Goal: Transaction & Acquisition: Download file/media

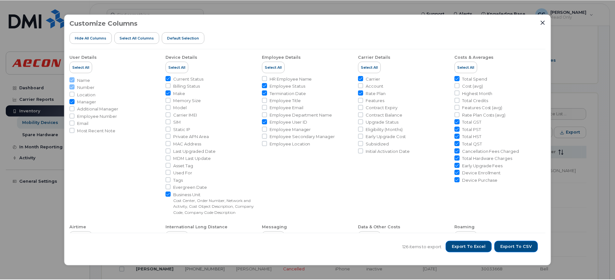
scroll to position [257, 0]
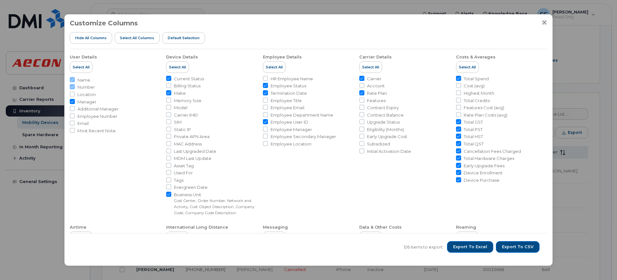
click at [545, 24] on icon "Close" at bounding box center [544, 22] width 5 height 5
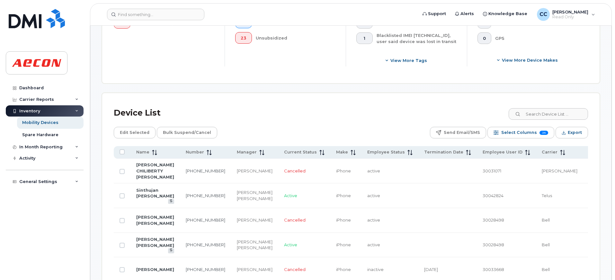
scroll to position [0, 0]
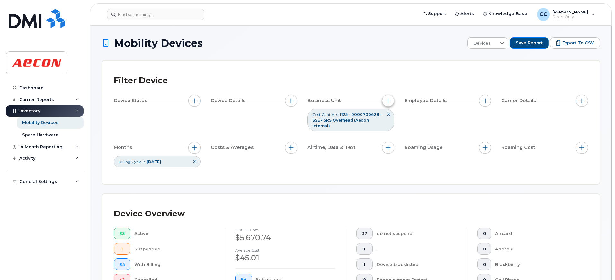
click at [388, 101] on span "button" at bounding box center [388, 100] width 5 height 5
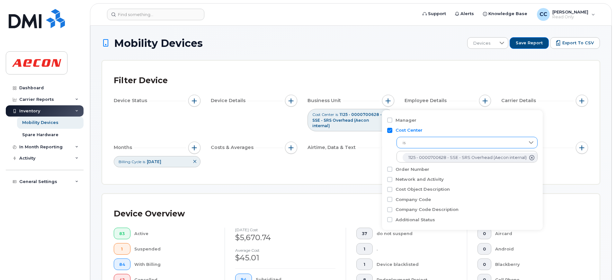
click at [414, 142] on span "is" at bounding box center [461, 143] width 128 height 12
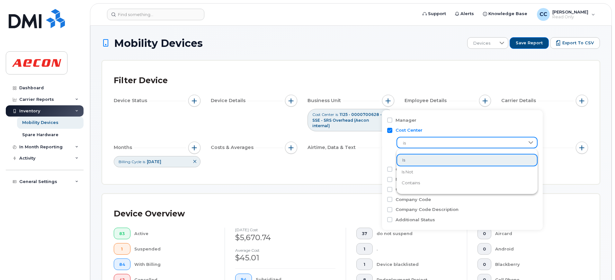
click at [424, 143] on span "is" at bounding box center [461, 144] width 128 height 12
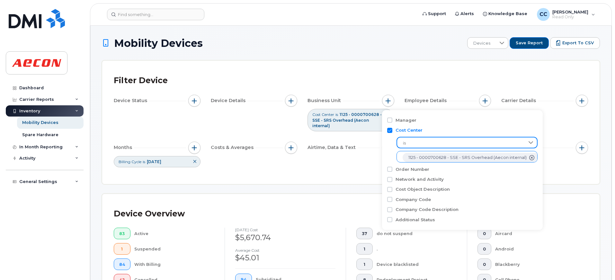
click at [425, 158] on span "1125 - 0000700628 - SSE - SRS Overhead (Aecon internal)" at bounding box center [467, 158] width 118 height 6
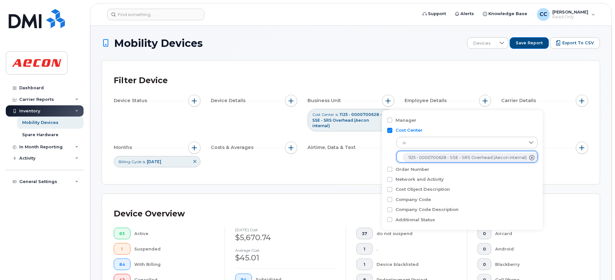
click at [529, 157] on icon "1125 - 0000700628 - SSE - SRS Overhead (Aecon internal)" at bounding box center [531, 157] width 5 height 5
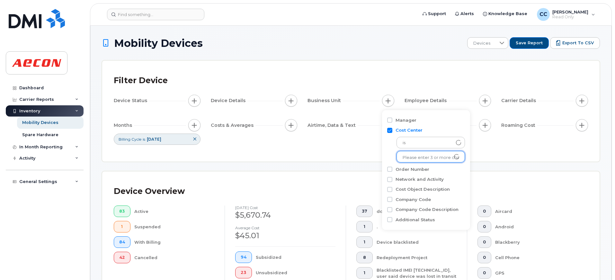
scroll to position [1, 0]
click at [423, 156] on input "text" at bounding box center [431, 157] width 56 height 6
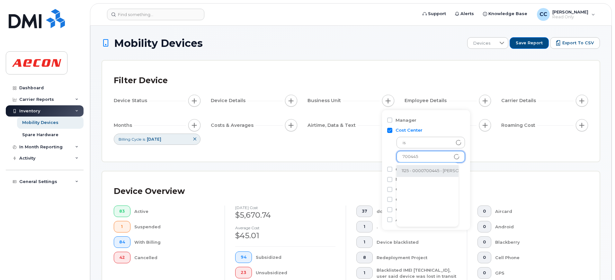
type input "700445"
click at [421, 173] on li "1125 - 0000700445 - [PERSON_NAME][GEOGRAPHIC_DATA]." at bounding box center [462, 171] width 133 height 12
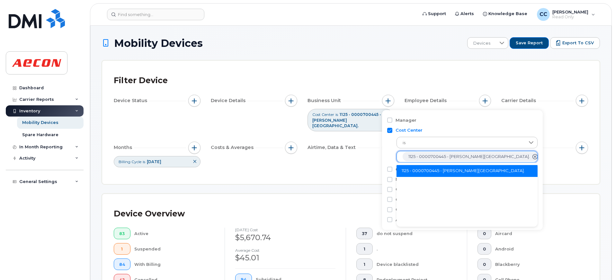
scroll to position [13, 0]
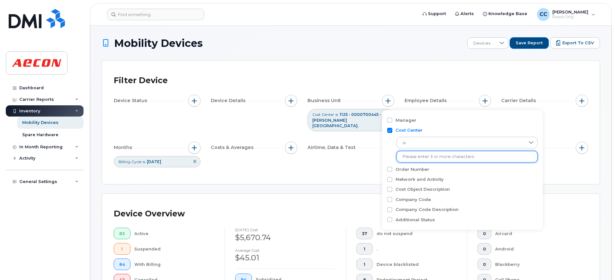
click at [232, 173] on div "Filter Device Device Status Device Details Business Unit Cost Center is 1125 - …" at bounding box center [350, 122] width 497 height 123
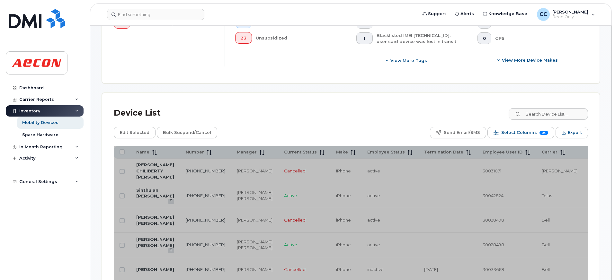
scroll to position [0, 0]
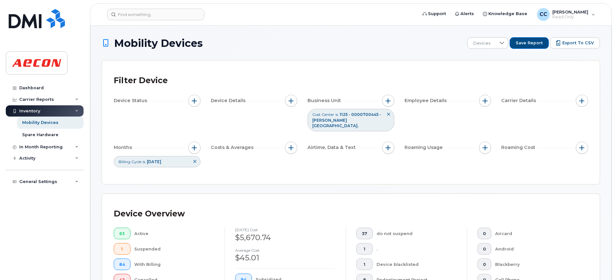
click at [360, 194] on div "Device Overview 83 Active 1 Suspended 84 With Billing 42 Cancelled [DATE] cost …" at bounding box center [350, 267] width 497 height 146
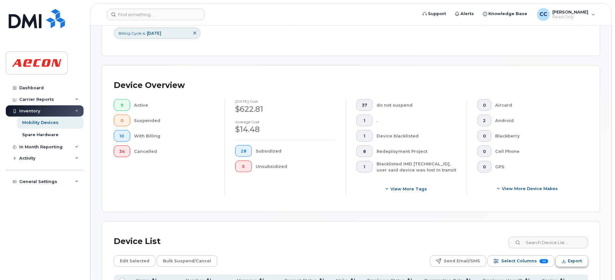
click at [566, 255] on button "Export" at bounding box center [572, 261] width 32 height 12
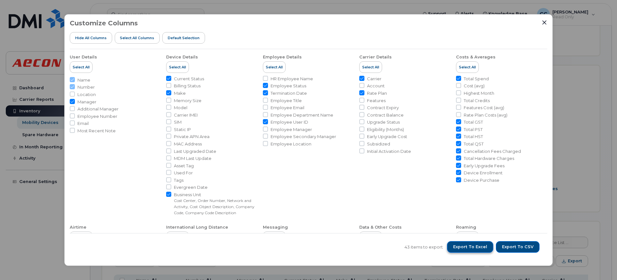
click at [462, 248] on span "Export to Excel" at bounding box center [470, 247] width 34 height 6
